Goal: Navigation & Orientation: Understand site structure

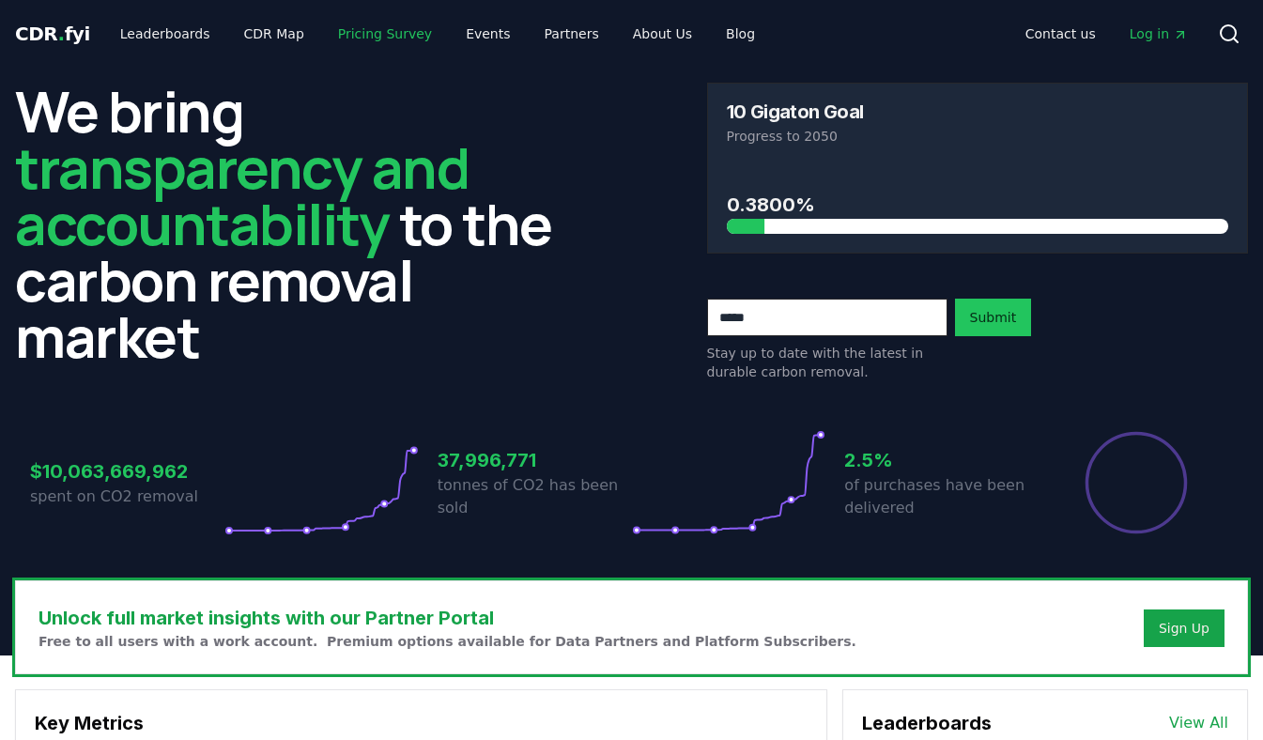
click at [366, 39] on link "Pricing Survey" at bounding box center [385, 34] width 124 height 34
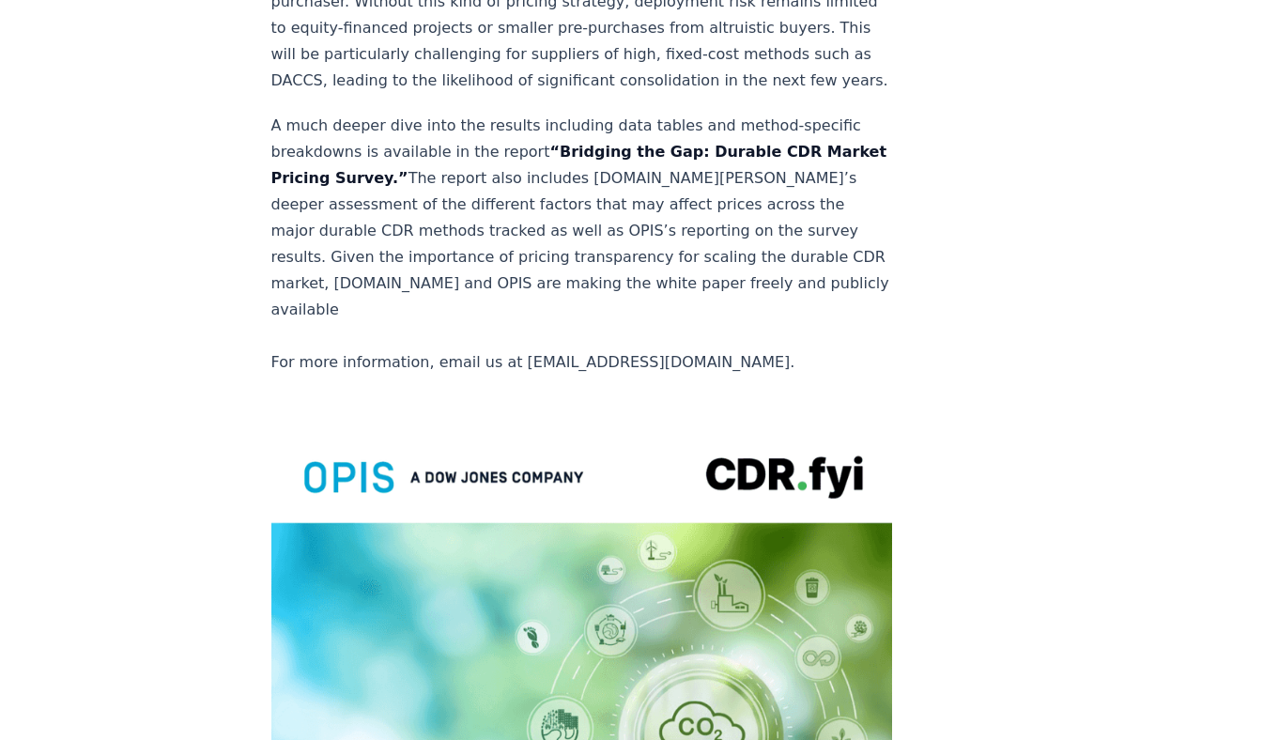
scroll to position [3916, 0]
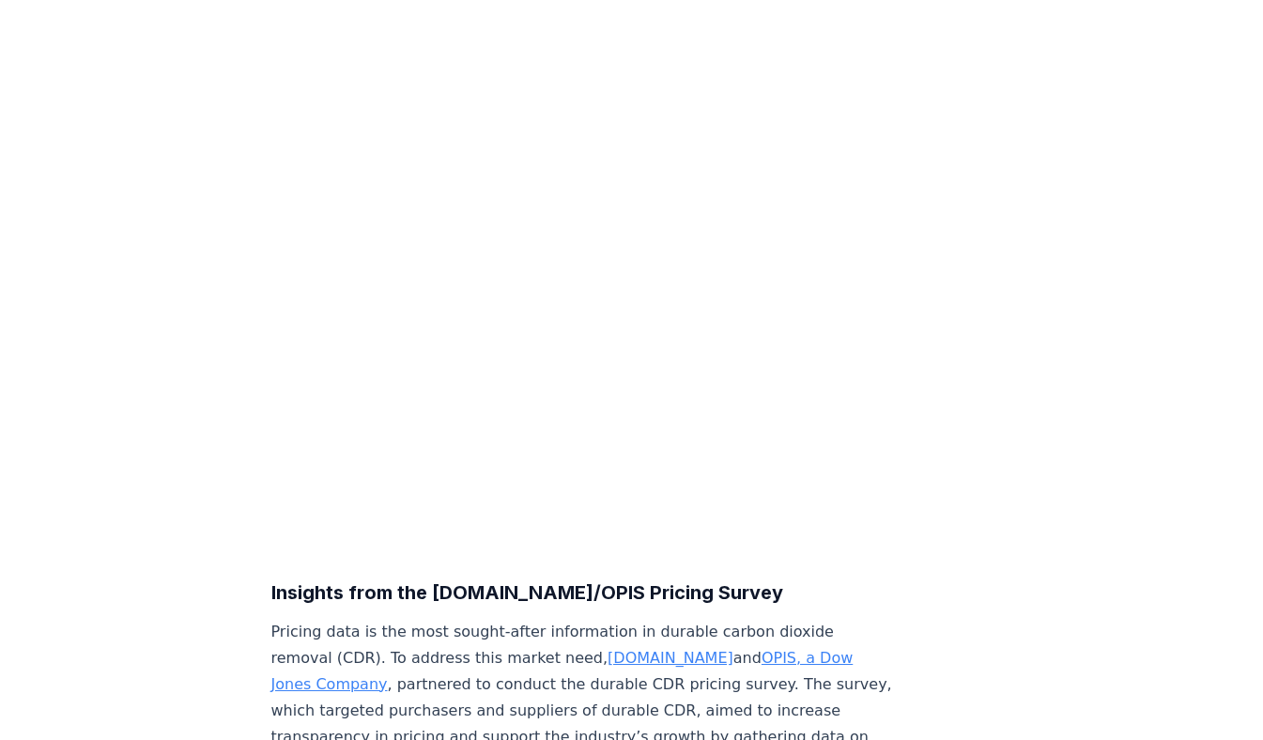
scroll to position [0, 0]
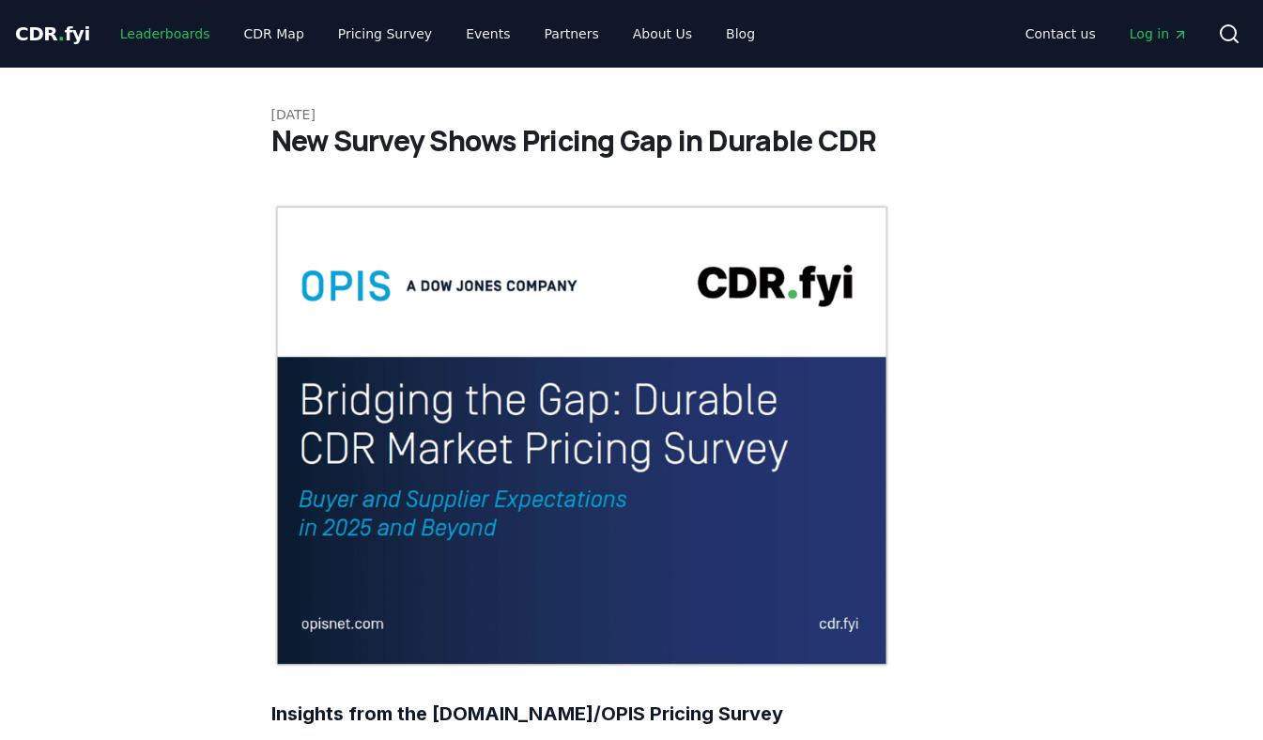
click at [189, 38] on link "Leaderboards" at bounding box center [165, 34] width 120 height 34
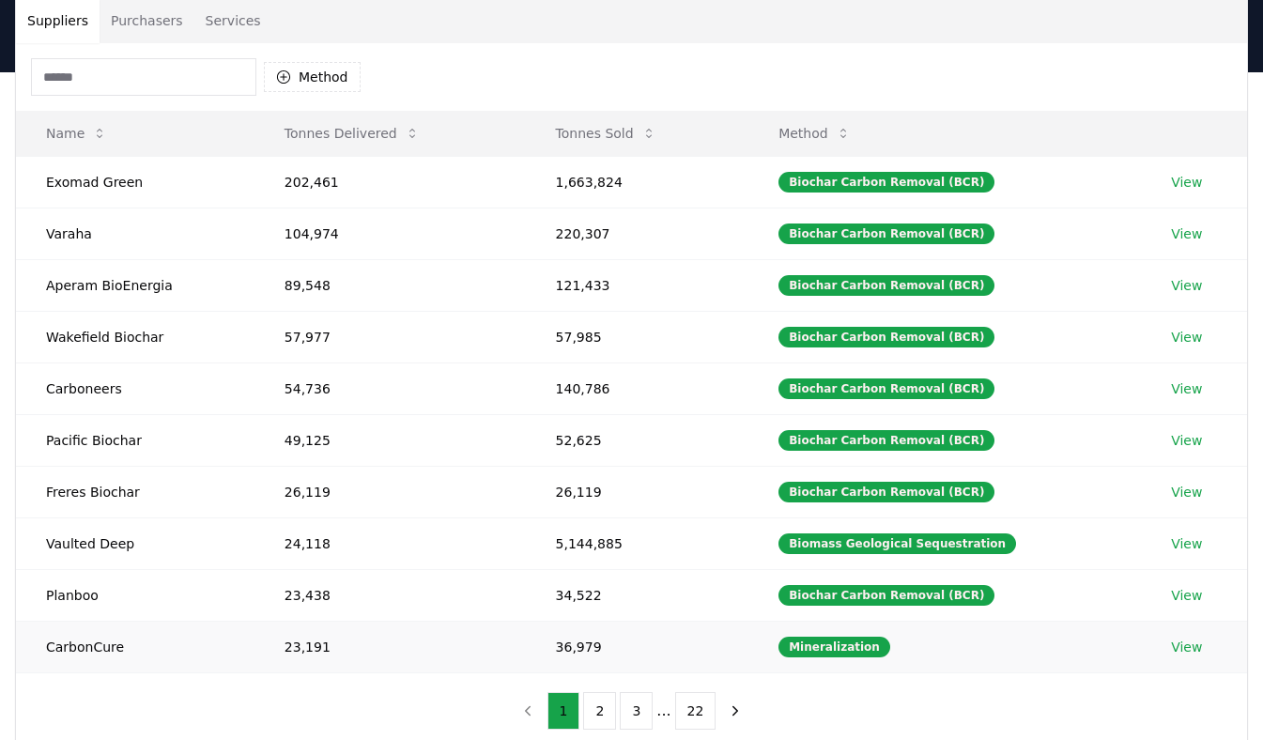
scroll to position [146, 0]
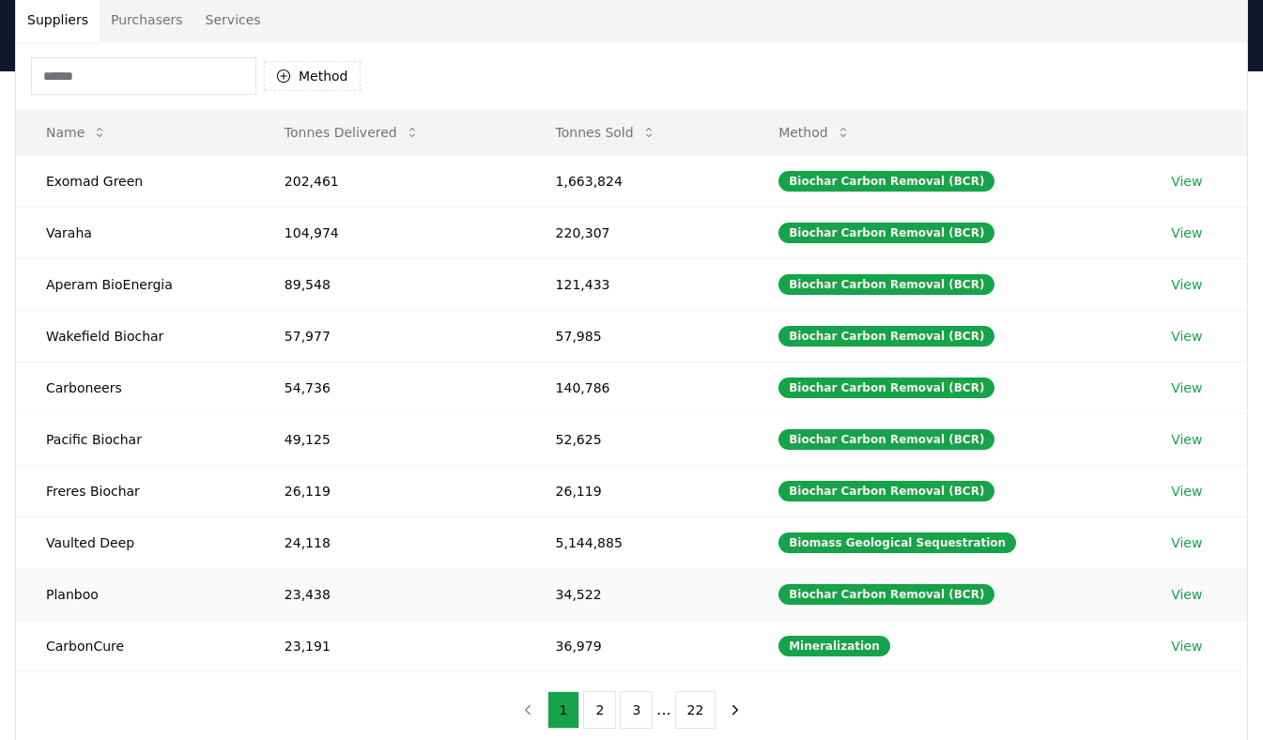
click at [1181, 594] on link "View" at bounding box center [1186, 594] width 31 height 19
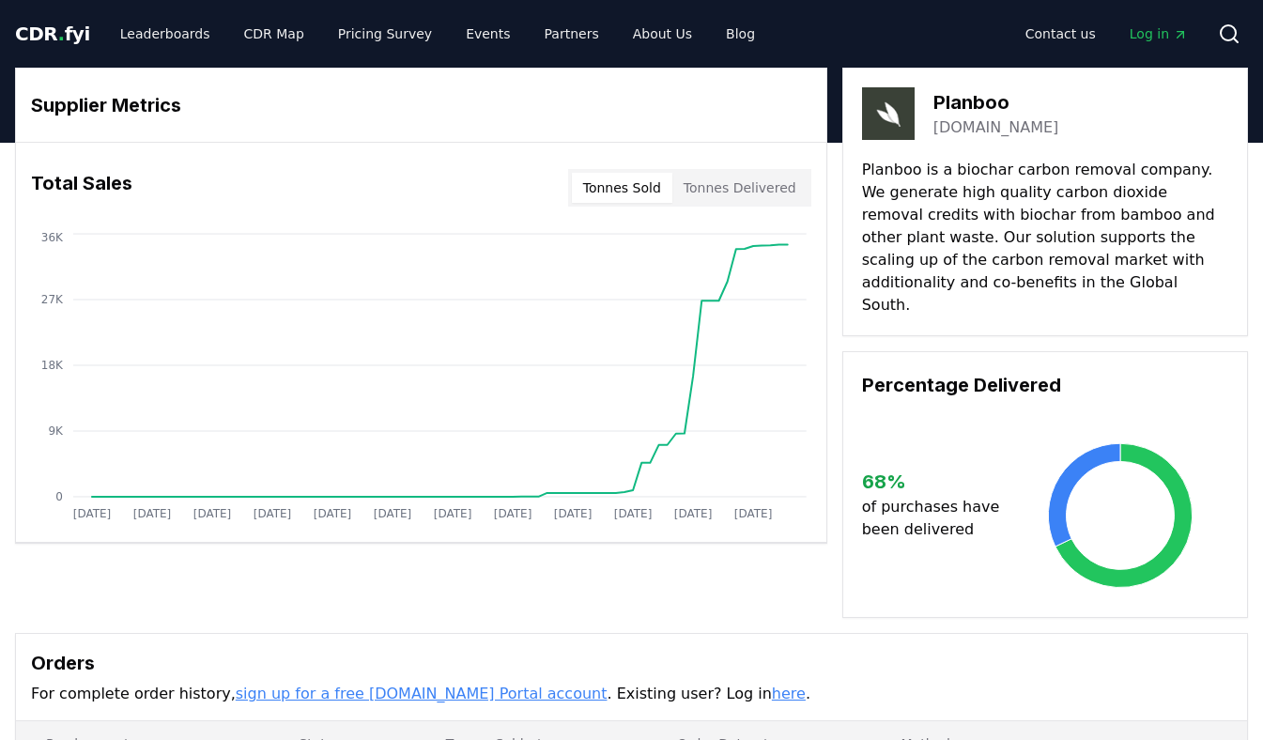
click at [648, 188] on button "Tonnes Sold" at bounding box center [622, 188] width 100 height 30
click at [706, 188] on button "Tonnes Delivered" at bounding box center [739, 188] width 135 height 30
click at [625, 177] on button "Tonnes Sold" at bounding box center [622, 188] width 100 height 30
click at [724, 187] on button "Tonnes Delivered" at bounding box center [739, 188] width 135 height 30
click at [254, 25] on link "CDR Map" at bounding box center [274, 34] width 90 height 34
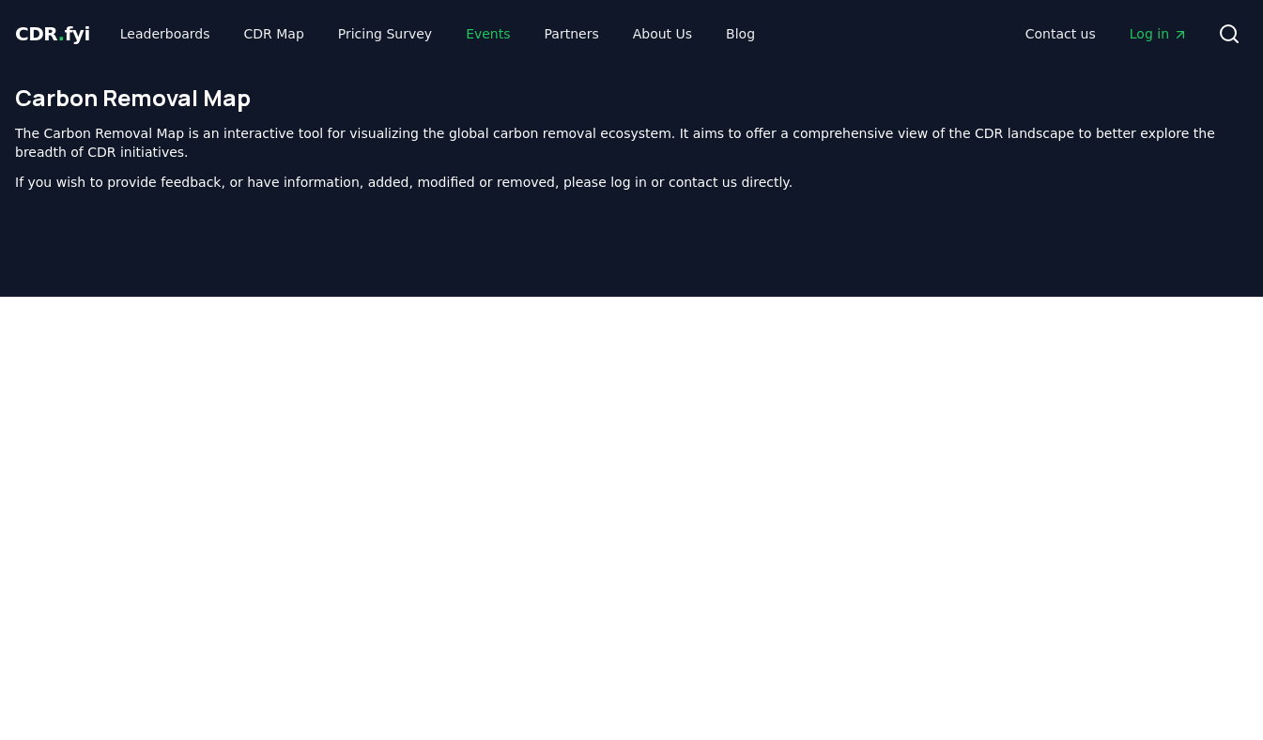
click at [456, 37] on link "Events" at bounding box center [488, 34] width 74 height 34
